Goal: Transaction & Acquisition: Purchase product/service

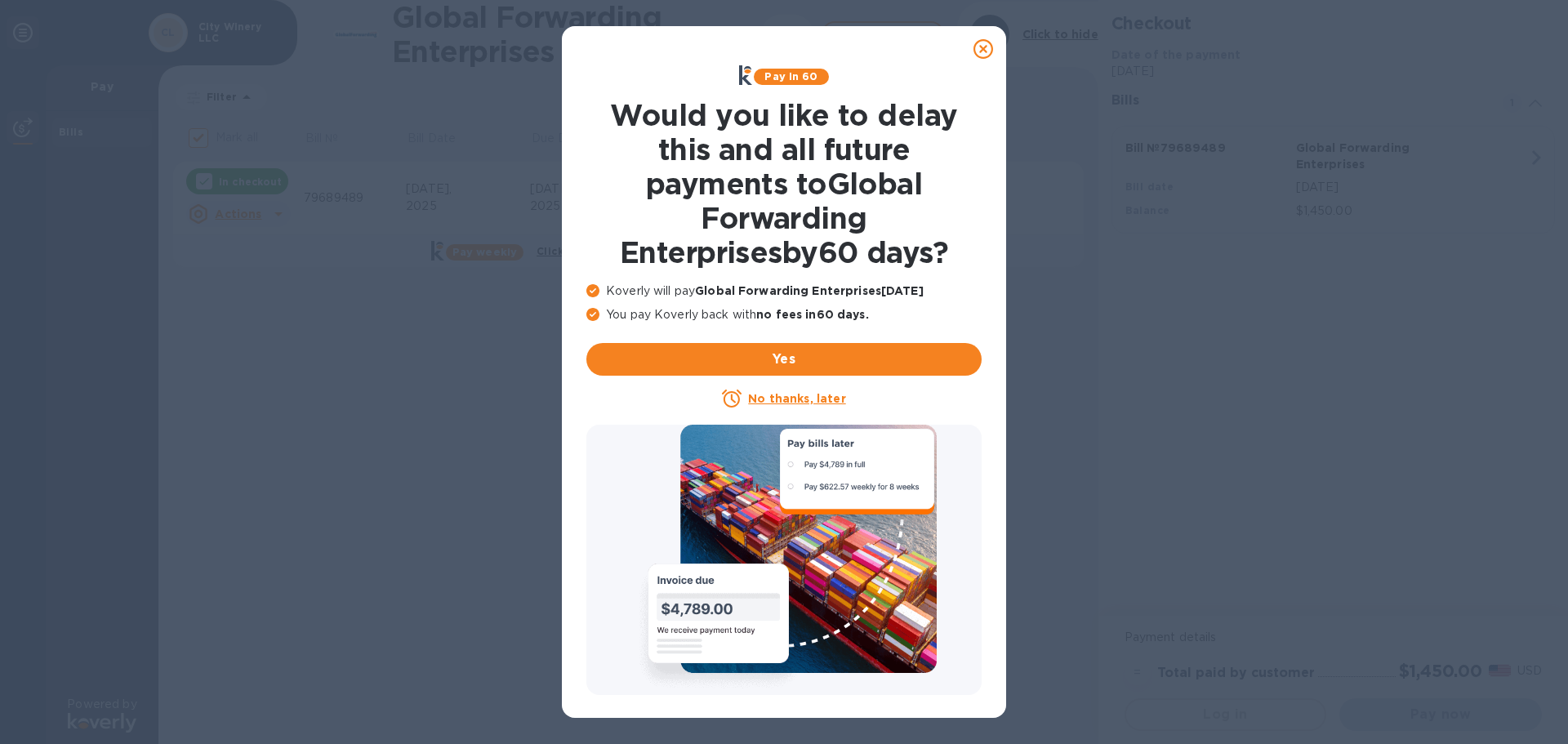
click at [794, 403] on u "No thanks, later" at bounding box center [796, 398] width 97 height 13
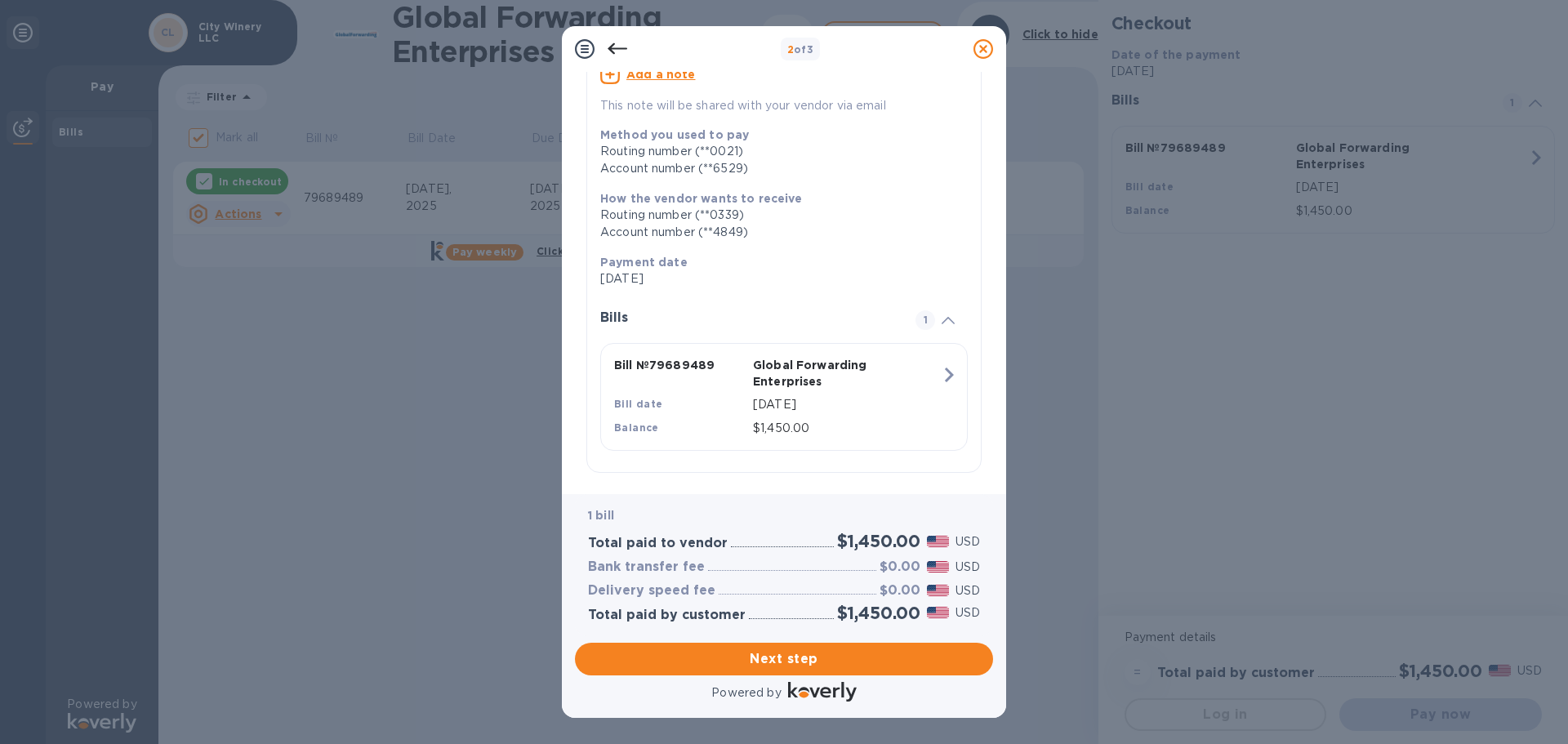
scroll to position [180, 0]
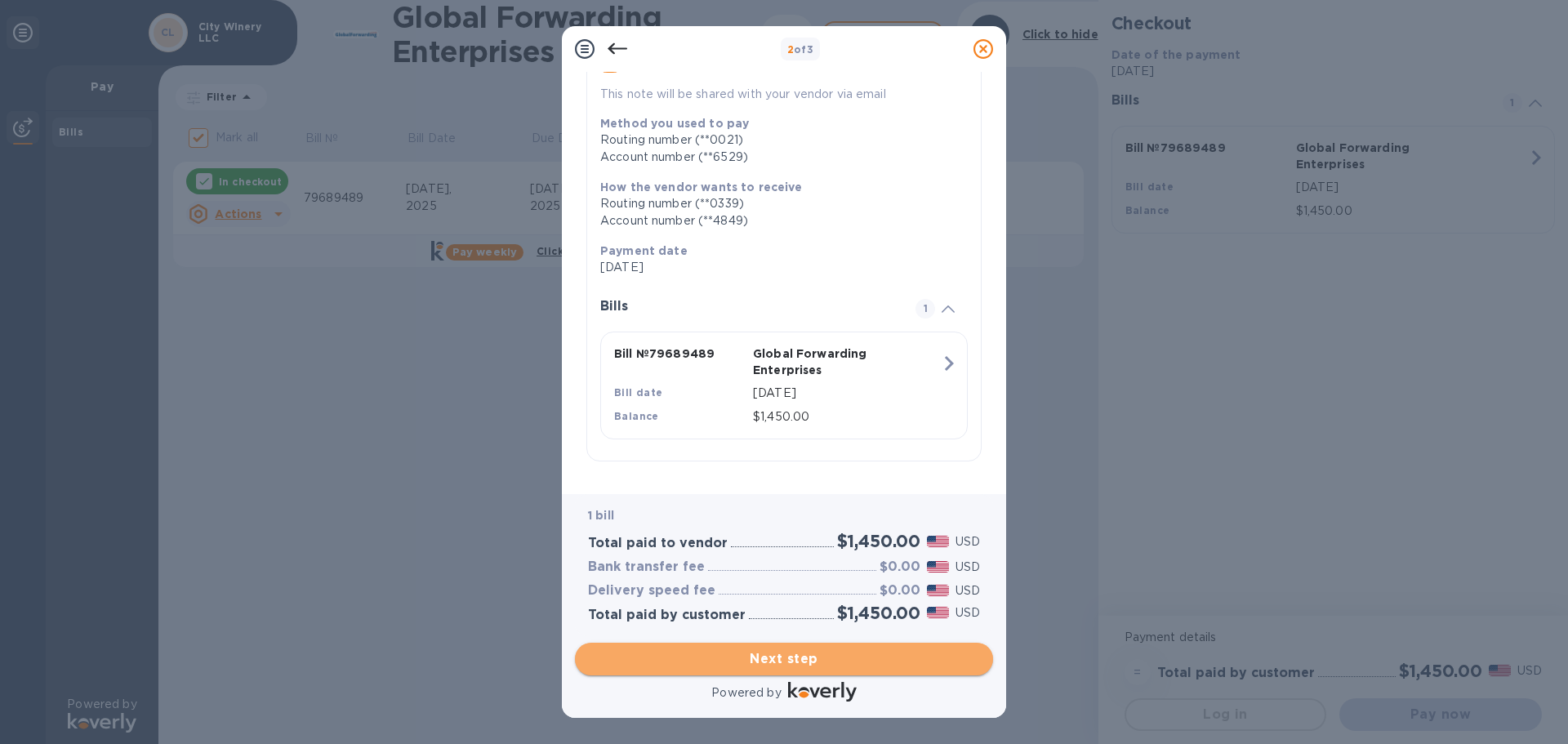
click at [788, 651] on span "Next step" at bounding box center [783, 658] width 392 height 20
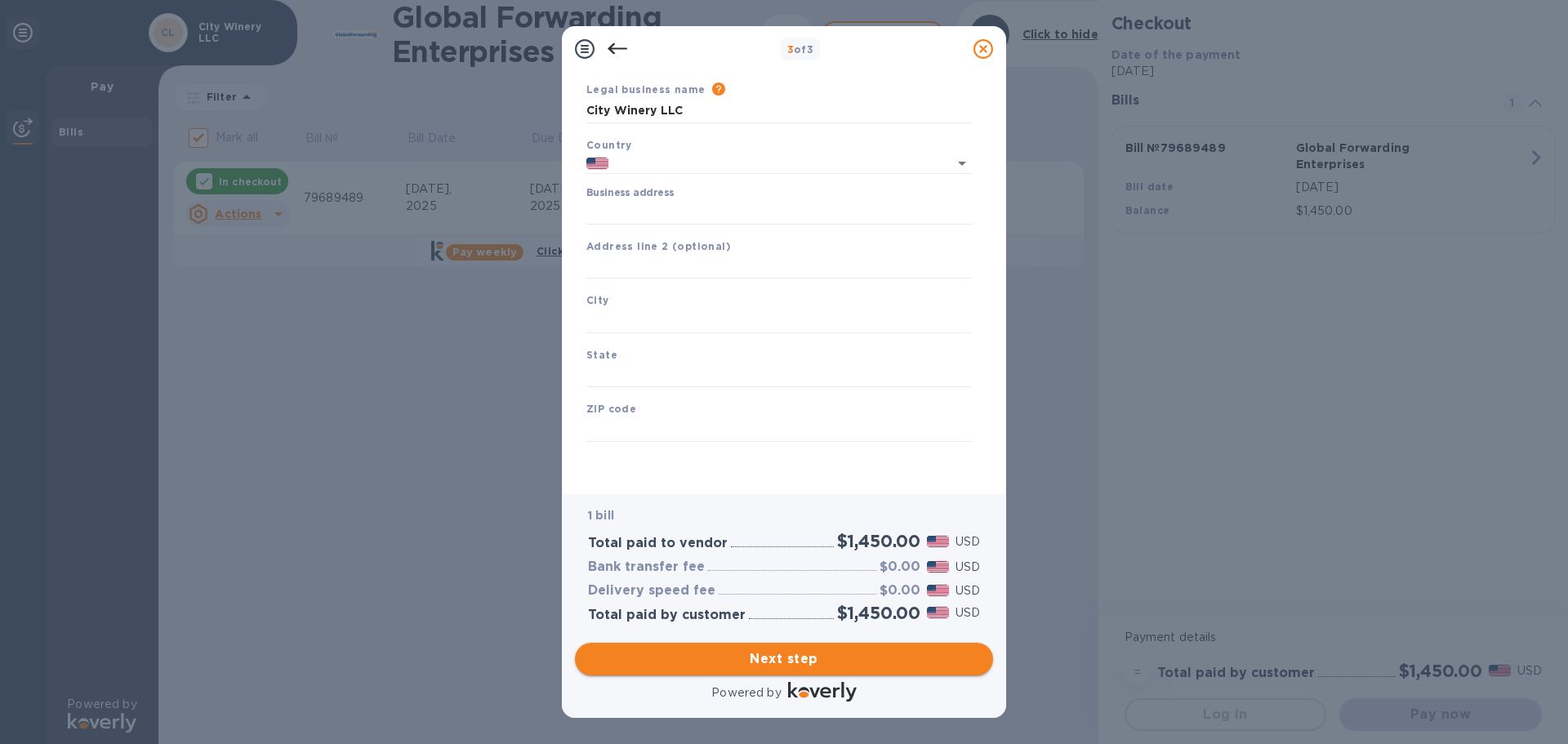
type input "[GEOGRAPHIC_DATA]"
click at [672, 213] on input "Business address" at bounding box center [778, 212] width 386 height 25
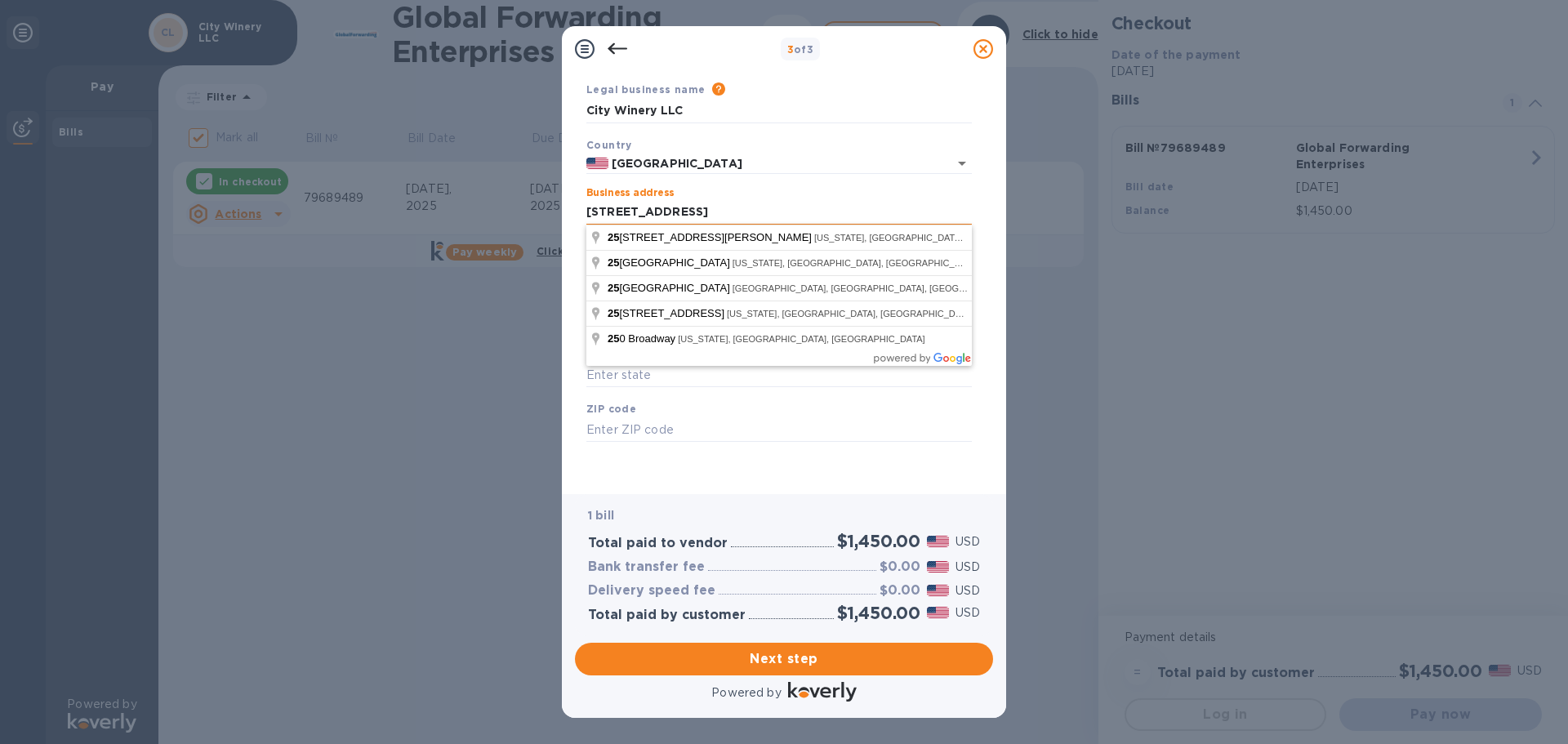
click at [733, 209] on input "[STREET_ADDRESS]" at bounding box center [778, 212] width 386 height 25
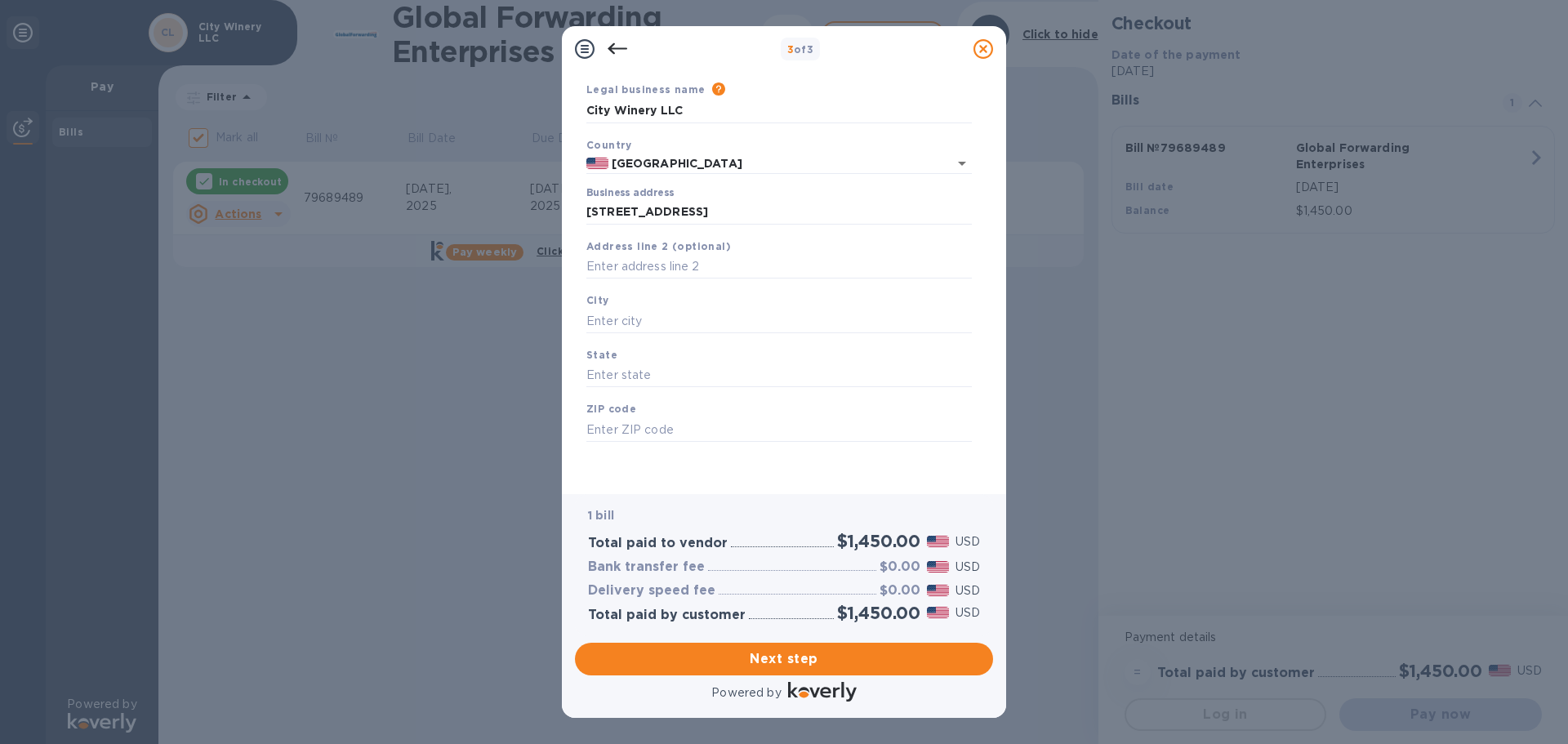
type input "[STREET_ADDRESS]"
type input "[US_STATE]"
type input "NY"
type input "10011"
click at [768, 660] on span "Next step" at bounding box center [783, 658] width 392 height 20
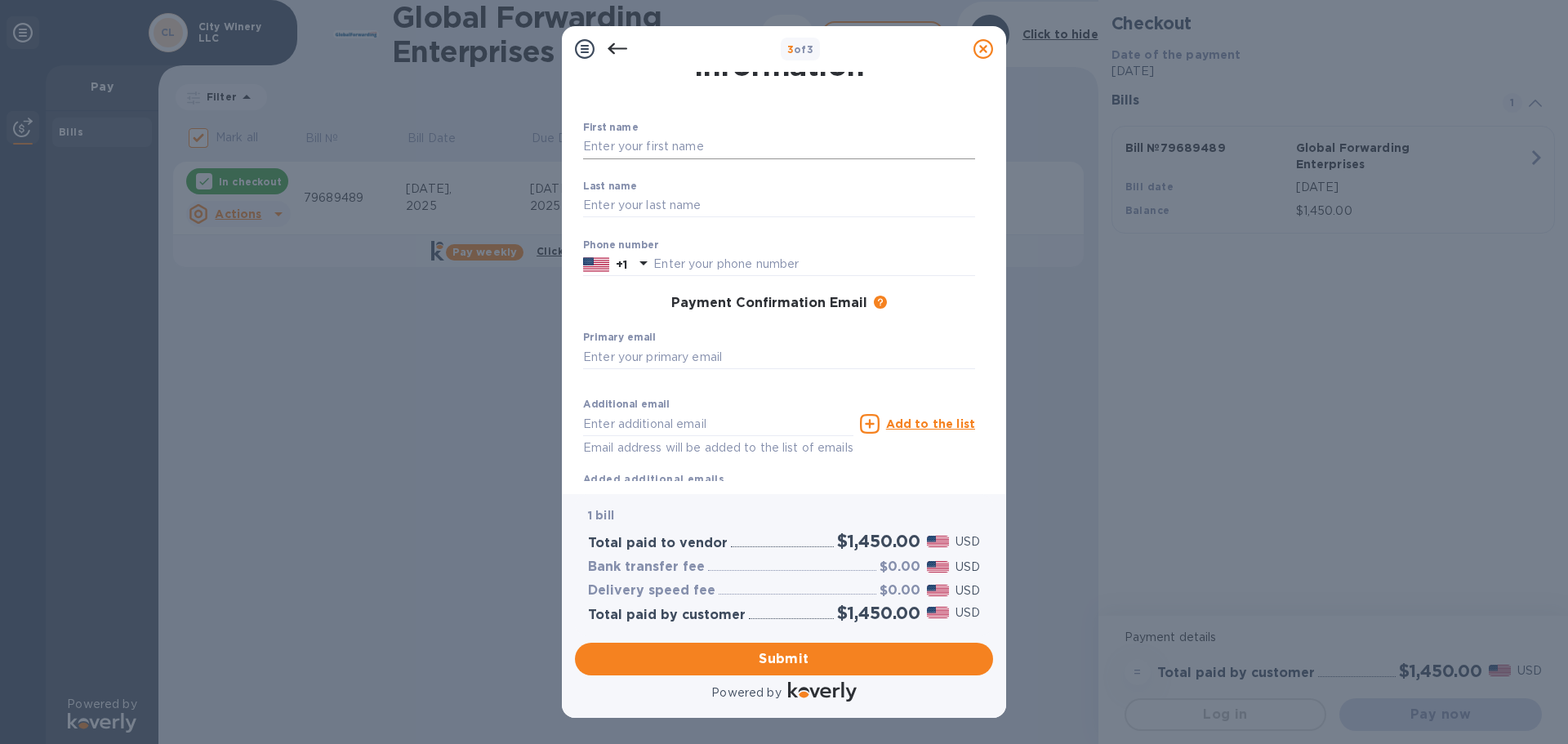
click at [670, 145] on input "text" at bounding box center [778, 147] width 392 height 25
type input "City"
type input "Winery"
type input "6467232716"
type input "[EMAIL_ADDRESS][DOMAIN_NAME]"
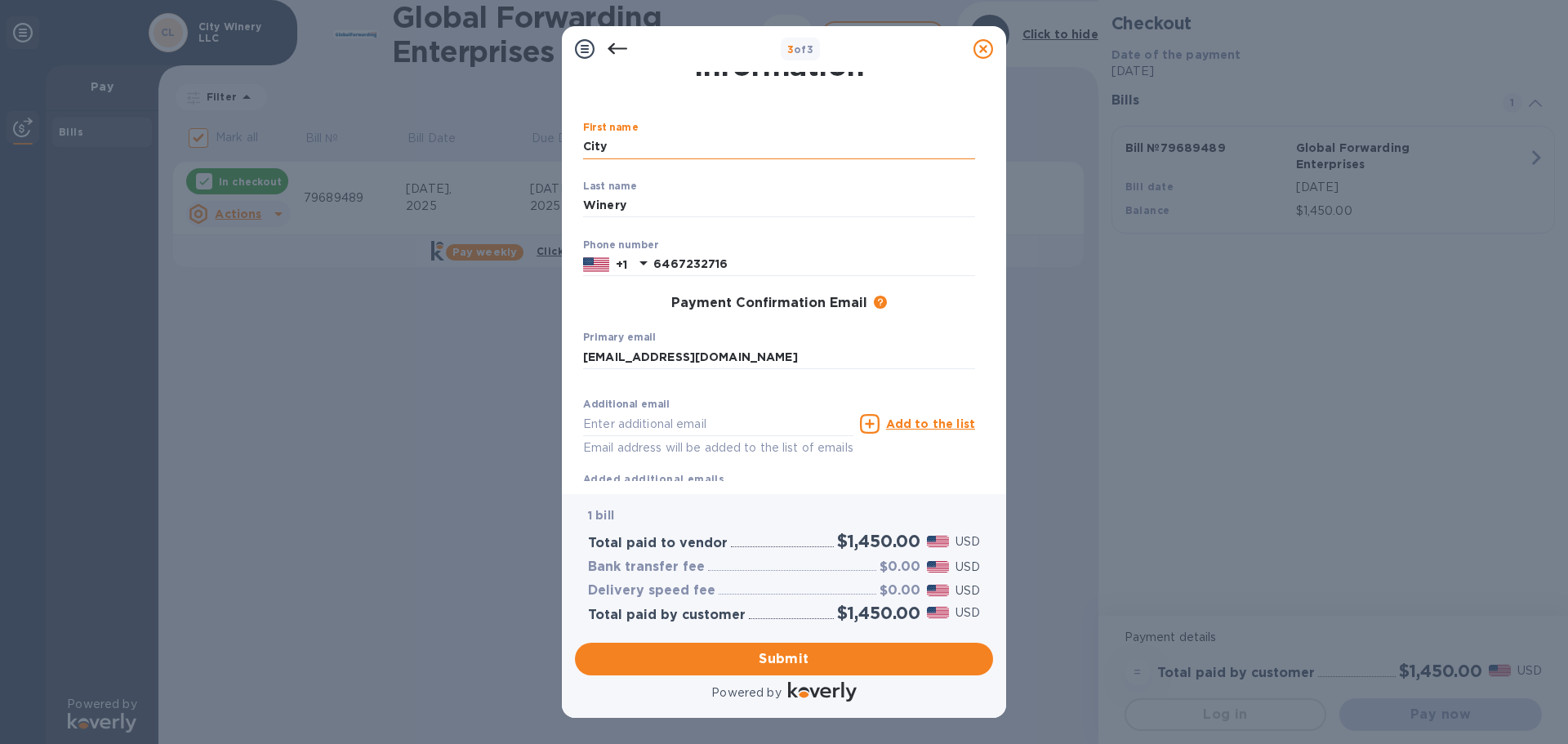
type input "[EMAIL_ADDRESS][DOMAIN_NAME]"
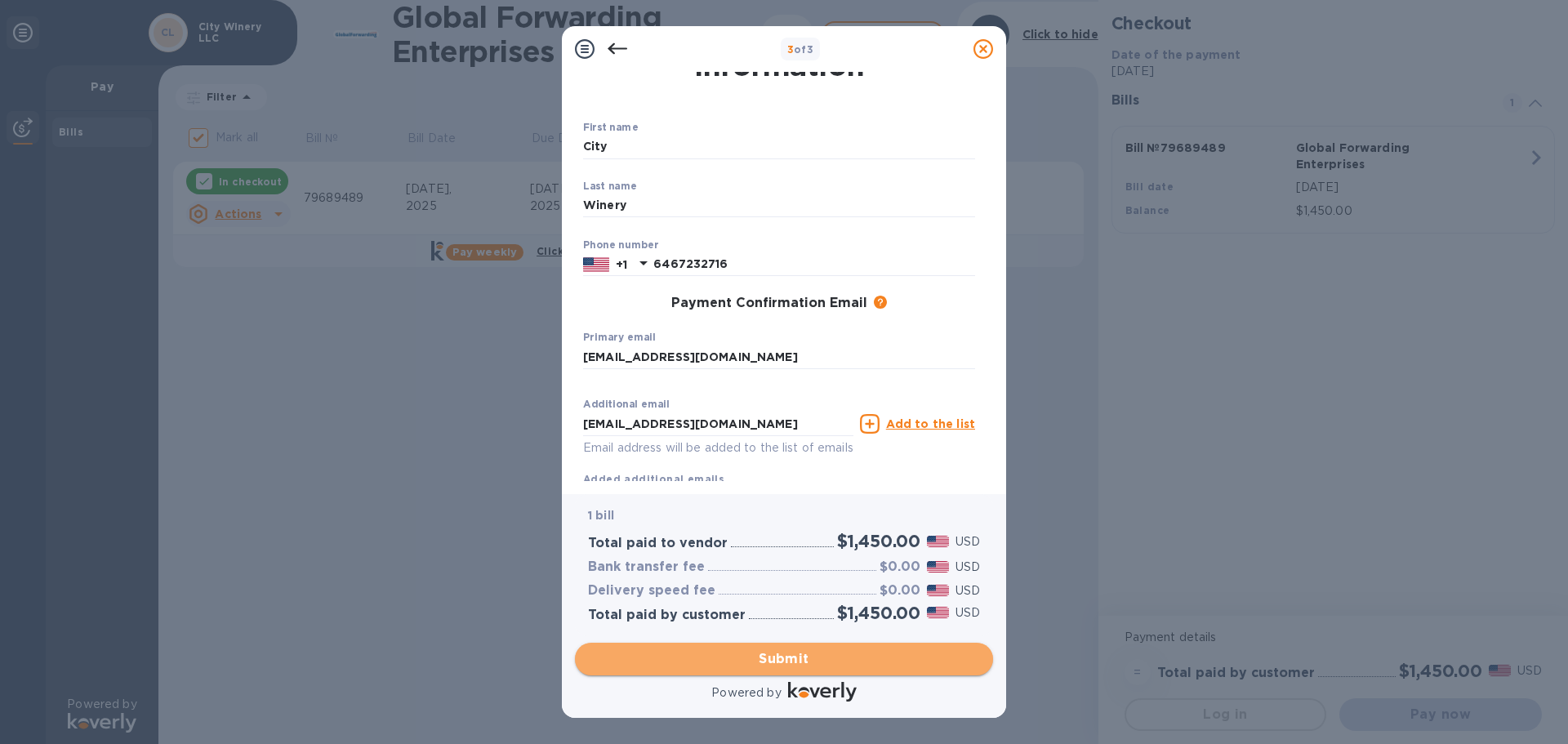
click at [789, 657] on span "Submit" at bounding box center [783, 658] width 392 height 20
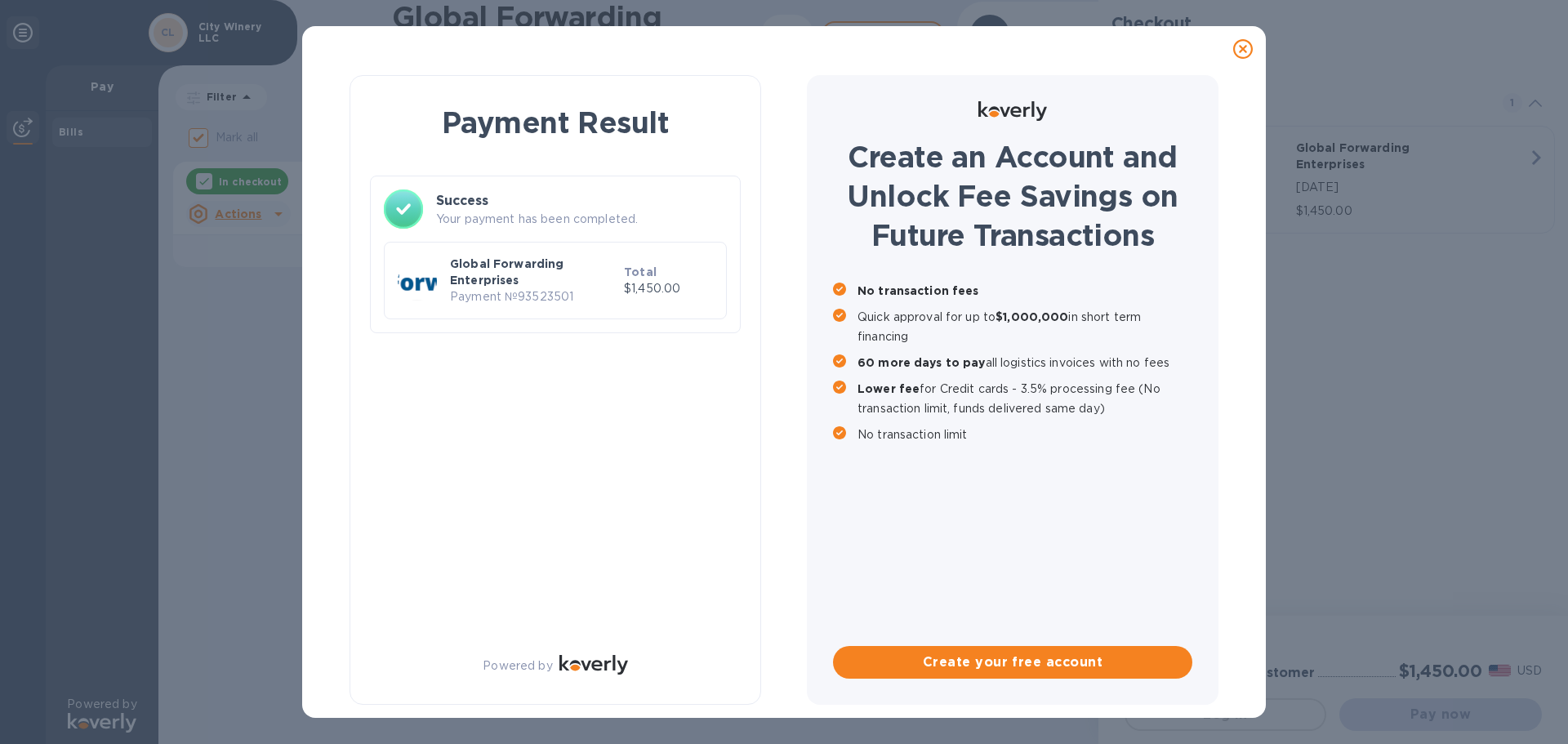
checkbox input "false"
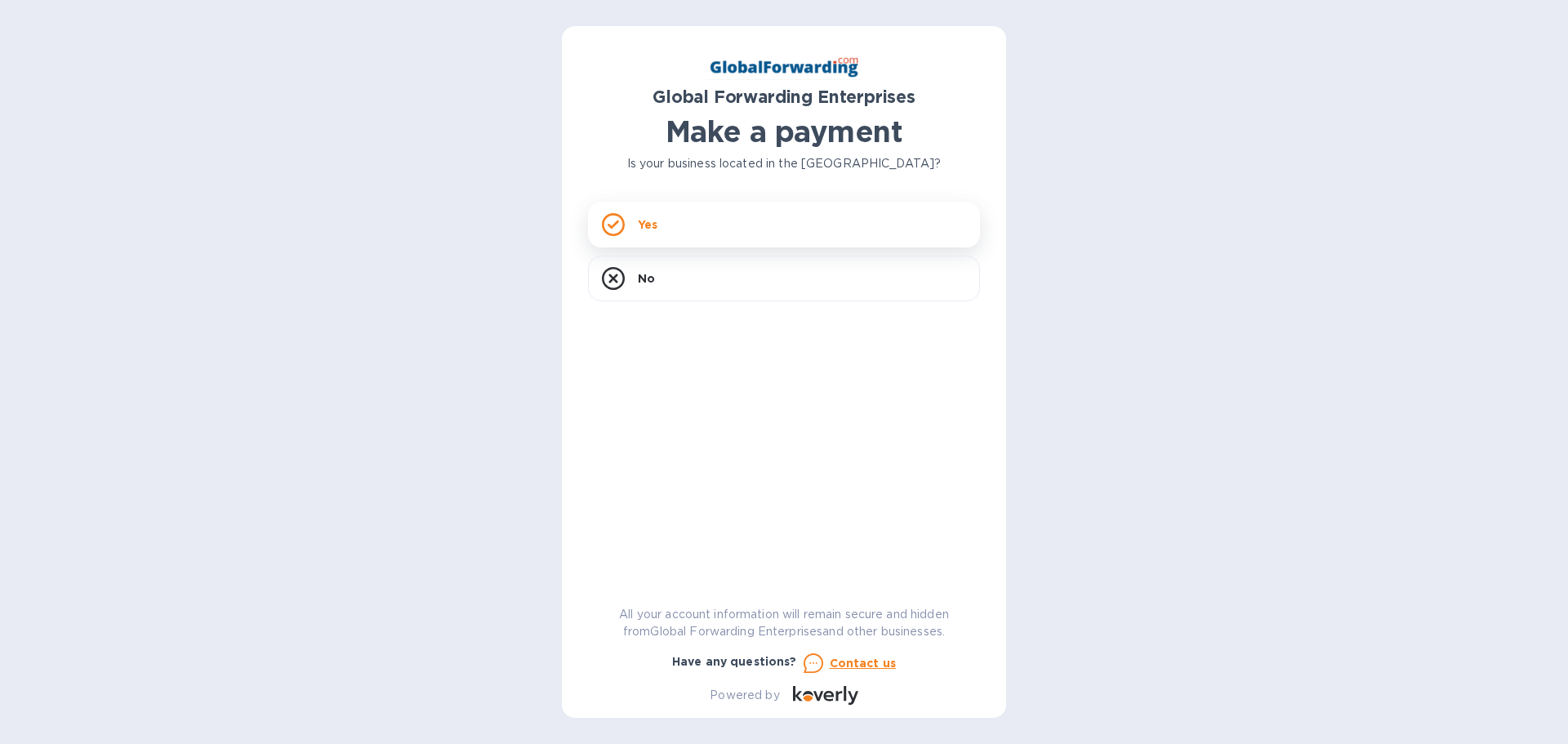
click at [682, 230] on div "Yes" at bounding box center [783, 225] width 392 height 46
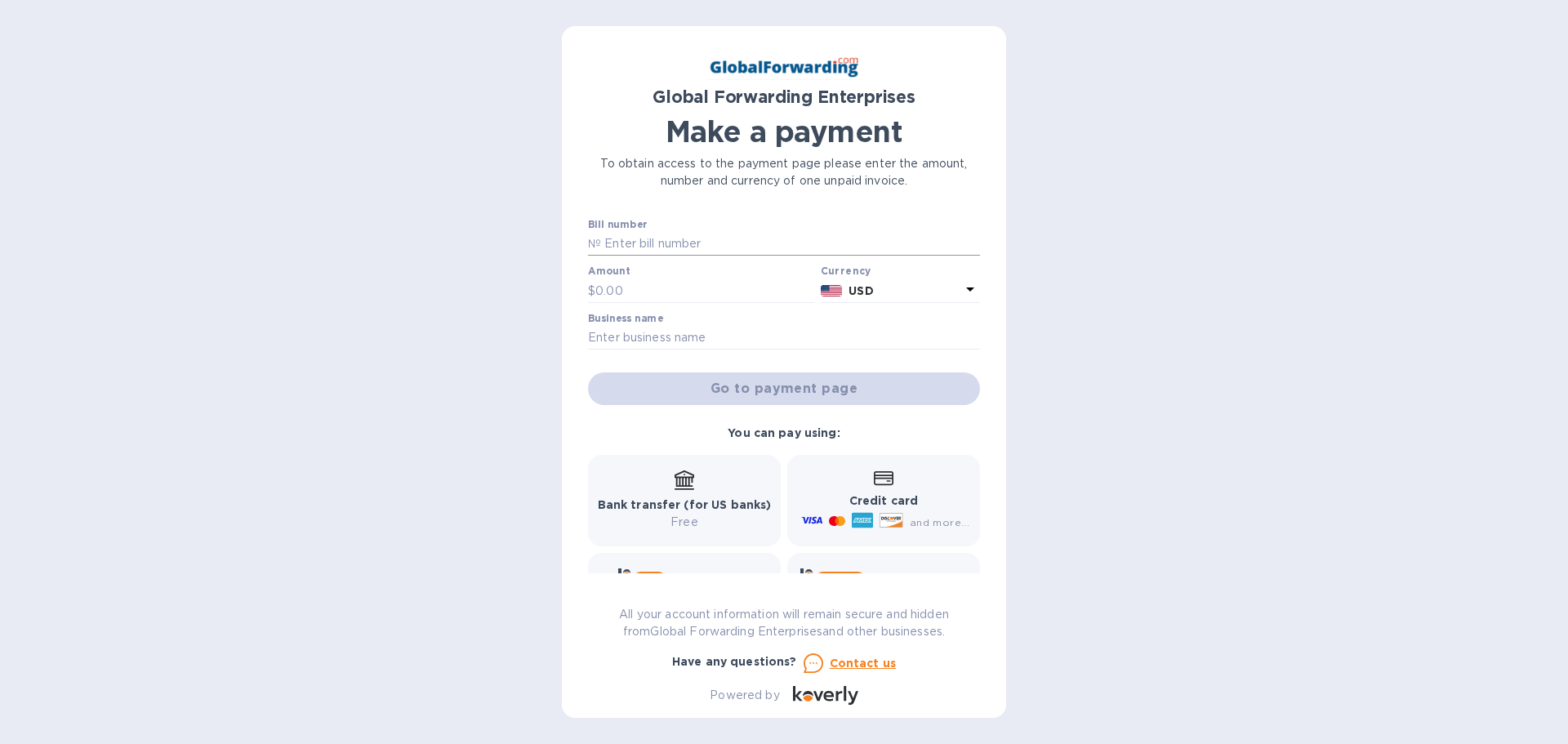
click at [682, 241] on input "text" at bounding box center [791, 244] width 379 height 25
type input "79691239"
click at [682, 289] on input "text" at bounding box center [705, 291] width 219 height 25
type input "1,300"
click at [705, 326] on input "text" at bounding box center [783, 338] width 392 height 25
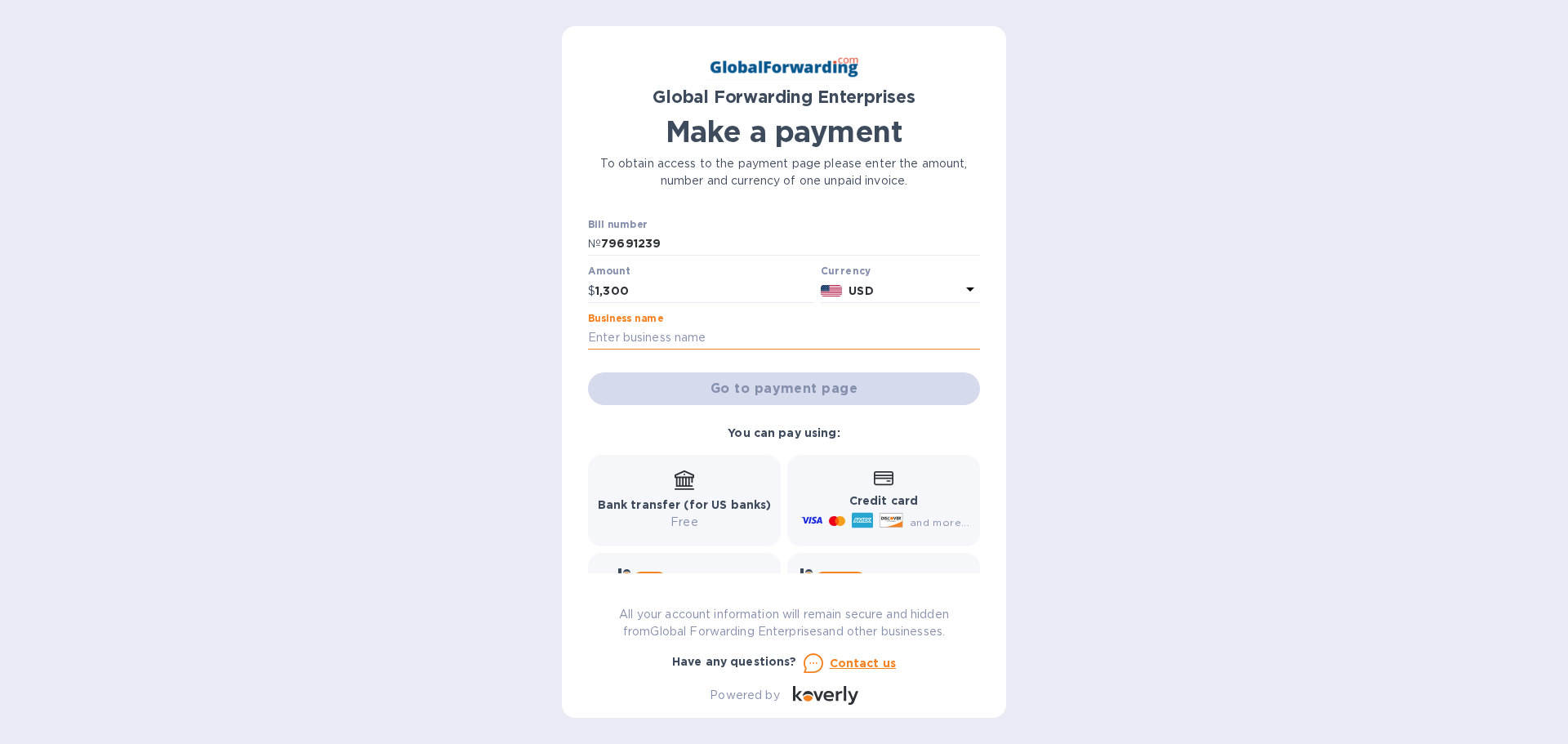
type input "City Winery LLC"
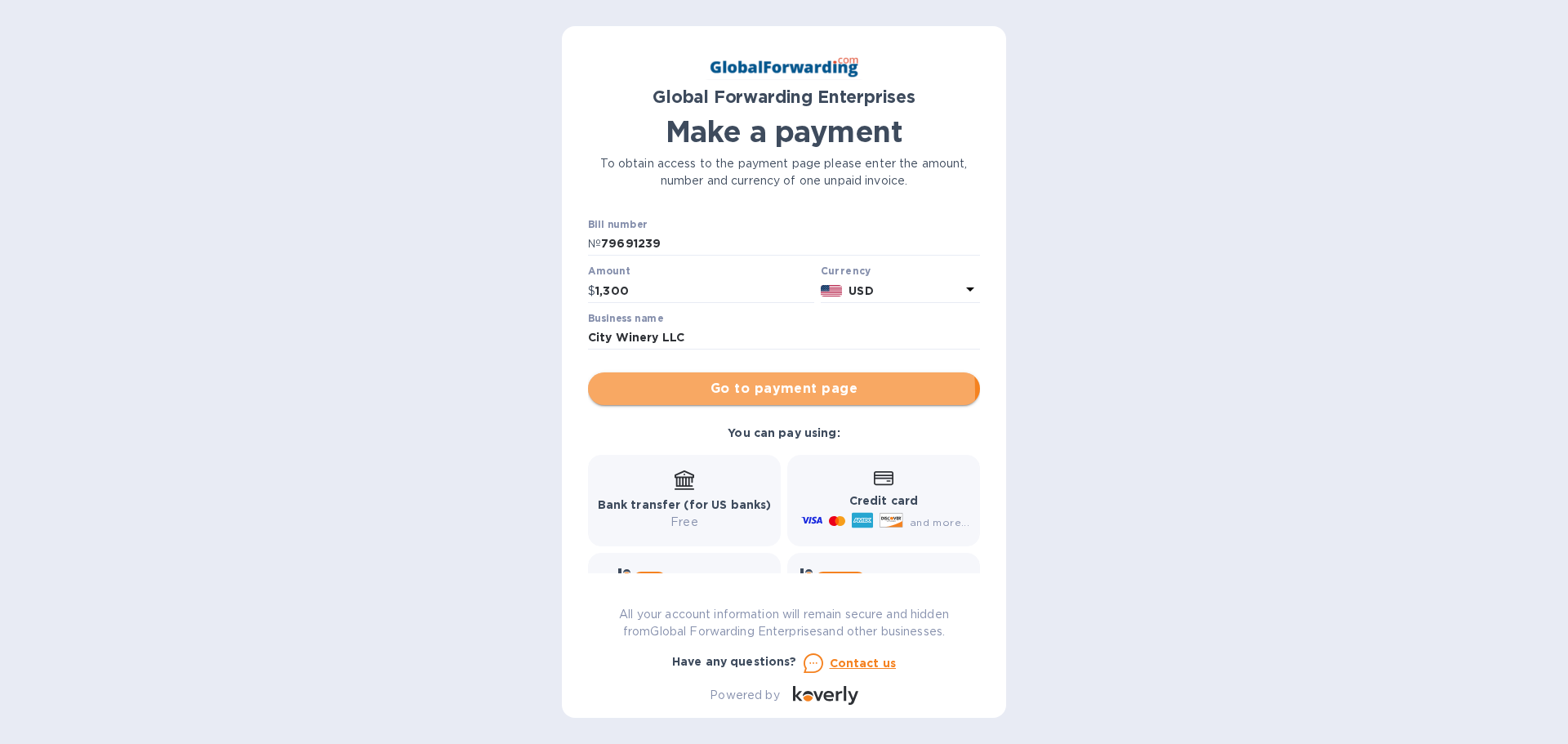
click at [742, 392] on span "Go to payment page" at bounding box center [784, 389] width 366 height 20
